Goal: Find specific page/section

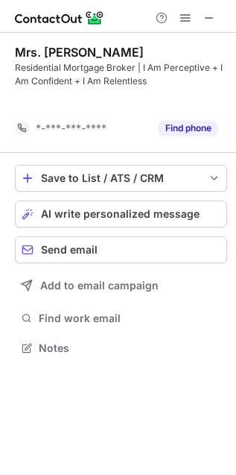
scroll to position [314, 236]
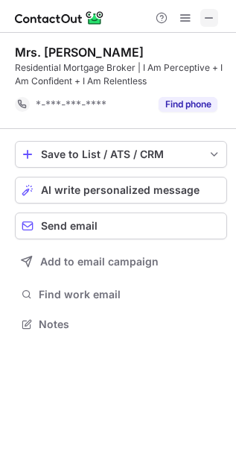
click at [202, 11] on button at bounding box center [210, 18] width 18 height 18
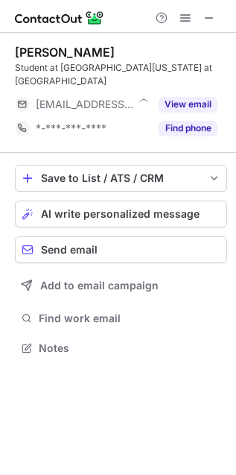
scroll to position [337, 236]
click at [207, 15] on span at bounding box center [210, 18] width 12 height 12
click at [215, 16] on span at bounding box center [210, 18] width 12 height 12
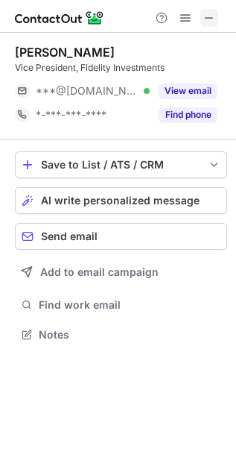
scroll to position [8, 7]
click at [206, 17] on span at bounding box center [210, 18] width 12 height 12
